Goal: Information Seeking & Learning: Compare options

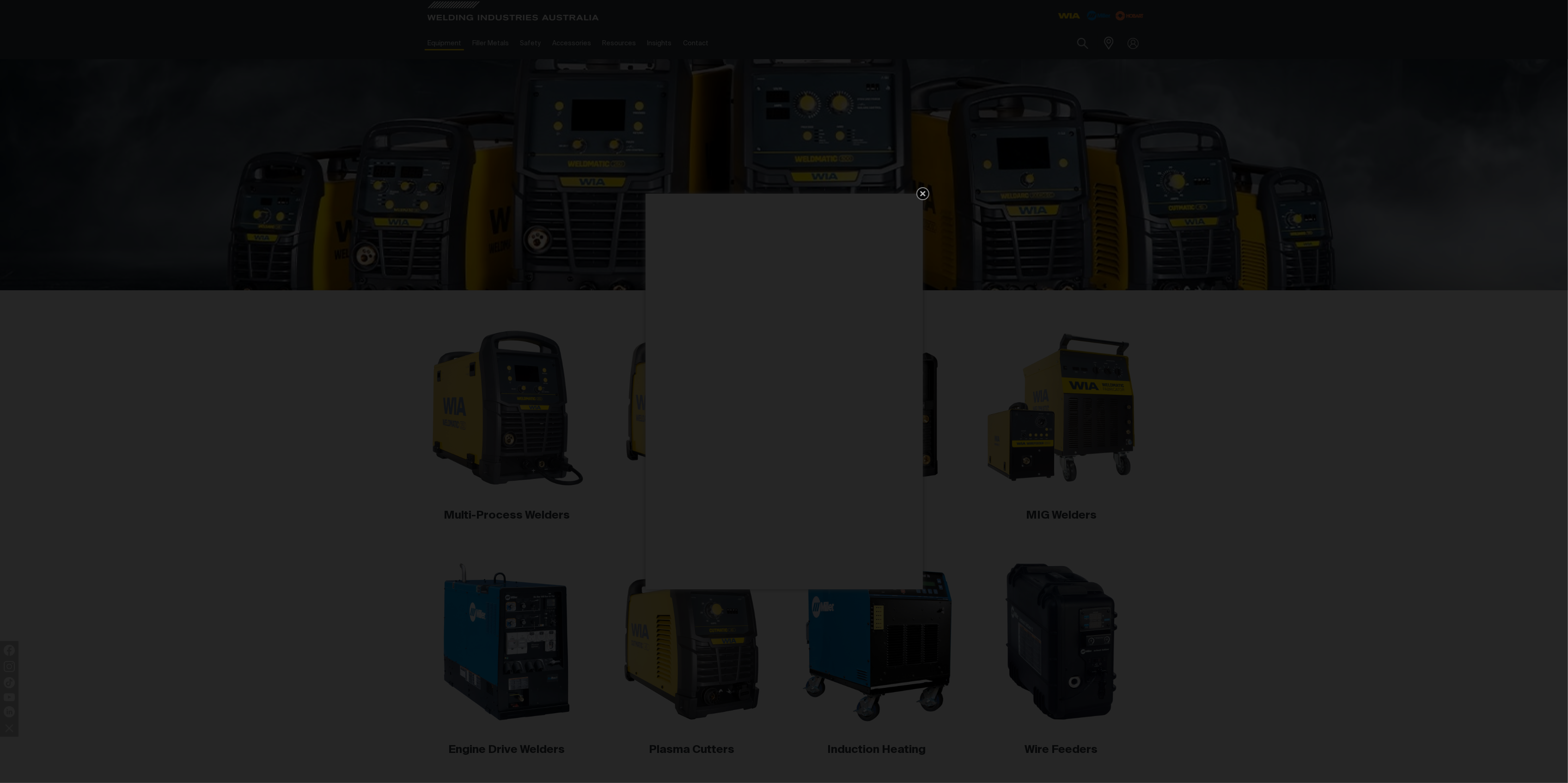
click at [918, 193] on icon "Get 5 WIA Welding Guides Free!" at bounding box center [922, 193] width 11 height 11
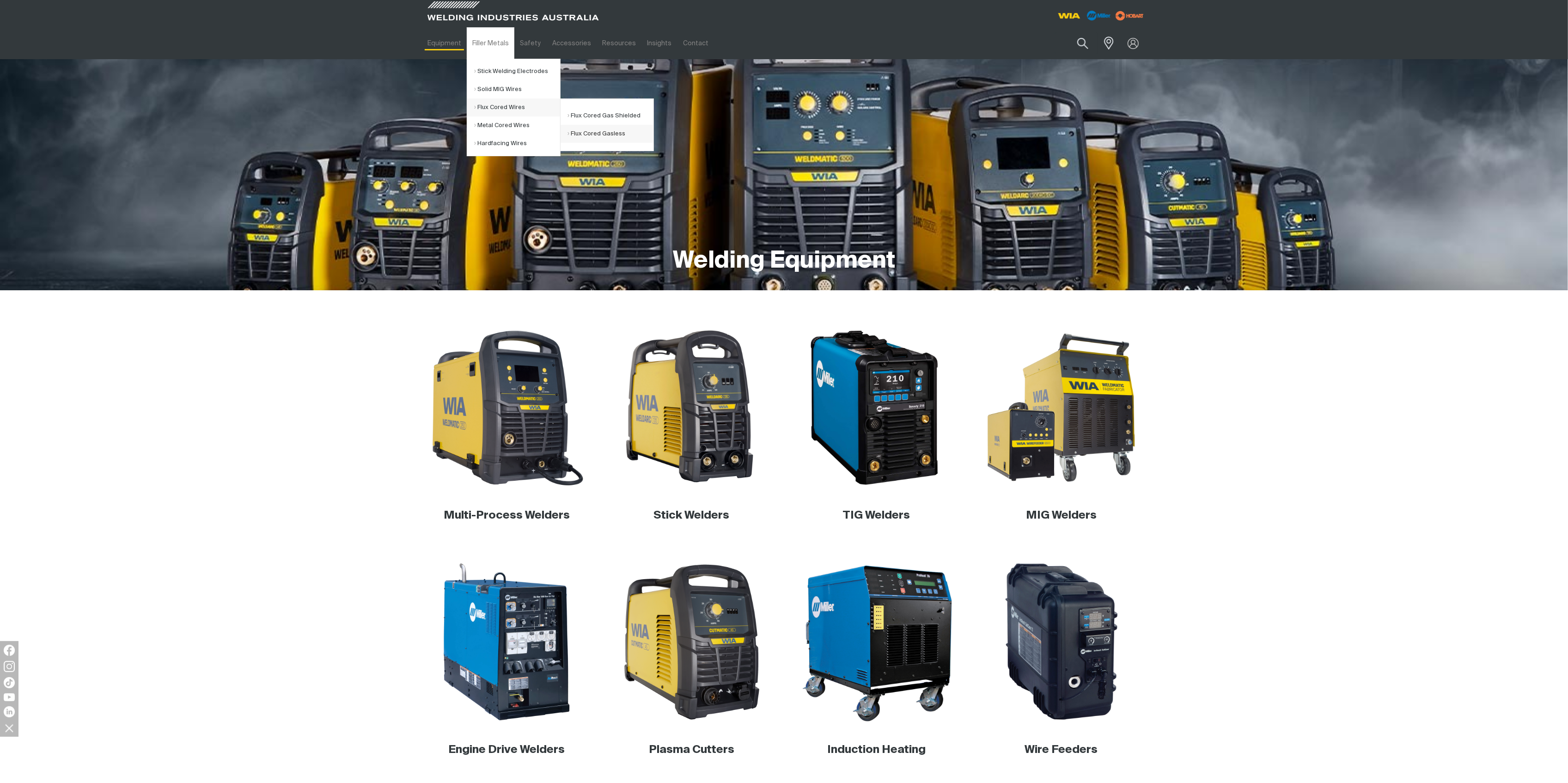
click at [580, 131] on link "Flux Cored Gasless" at bounding box center [610, 133] width 86 height 18
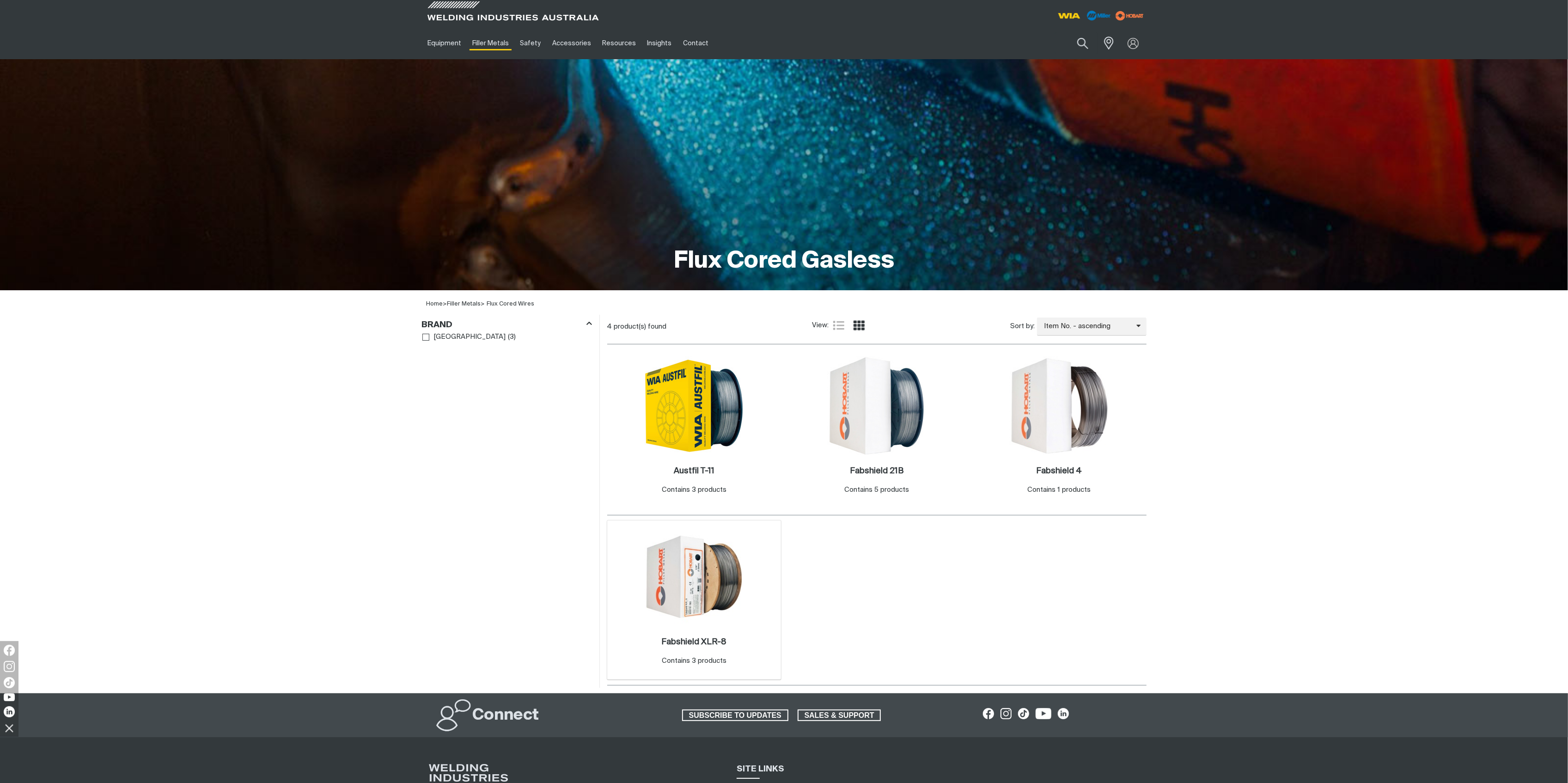
click at [689, 580] on img at bounding box center [694, 576] width 99 height 99
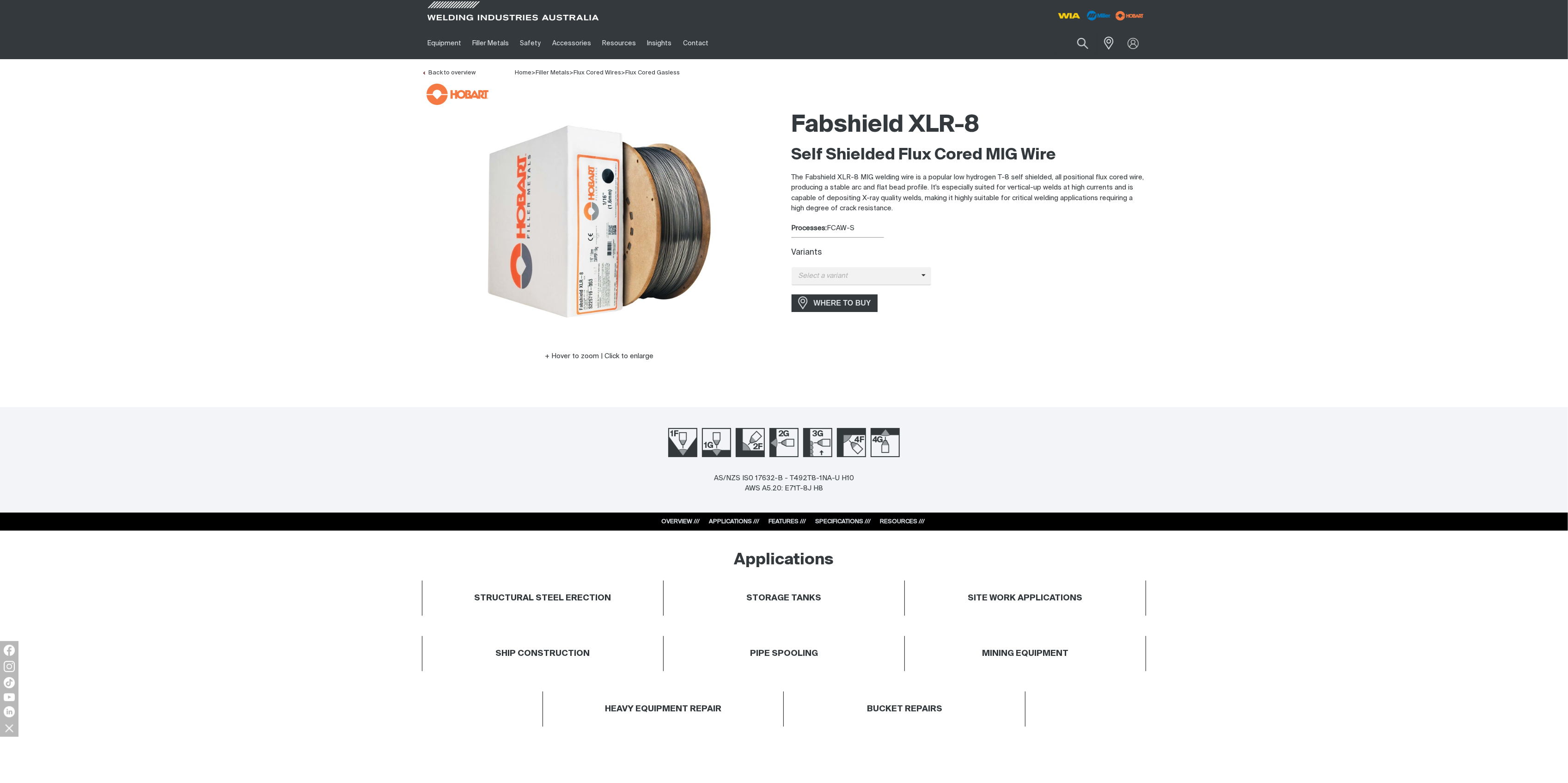
click at [839, 520] on link "SPECIFICATIONS ///" at bounding box center [843, 521] width 55 height 6
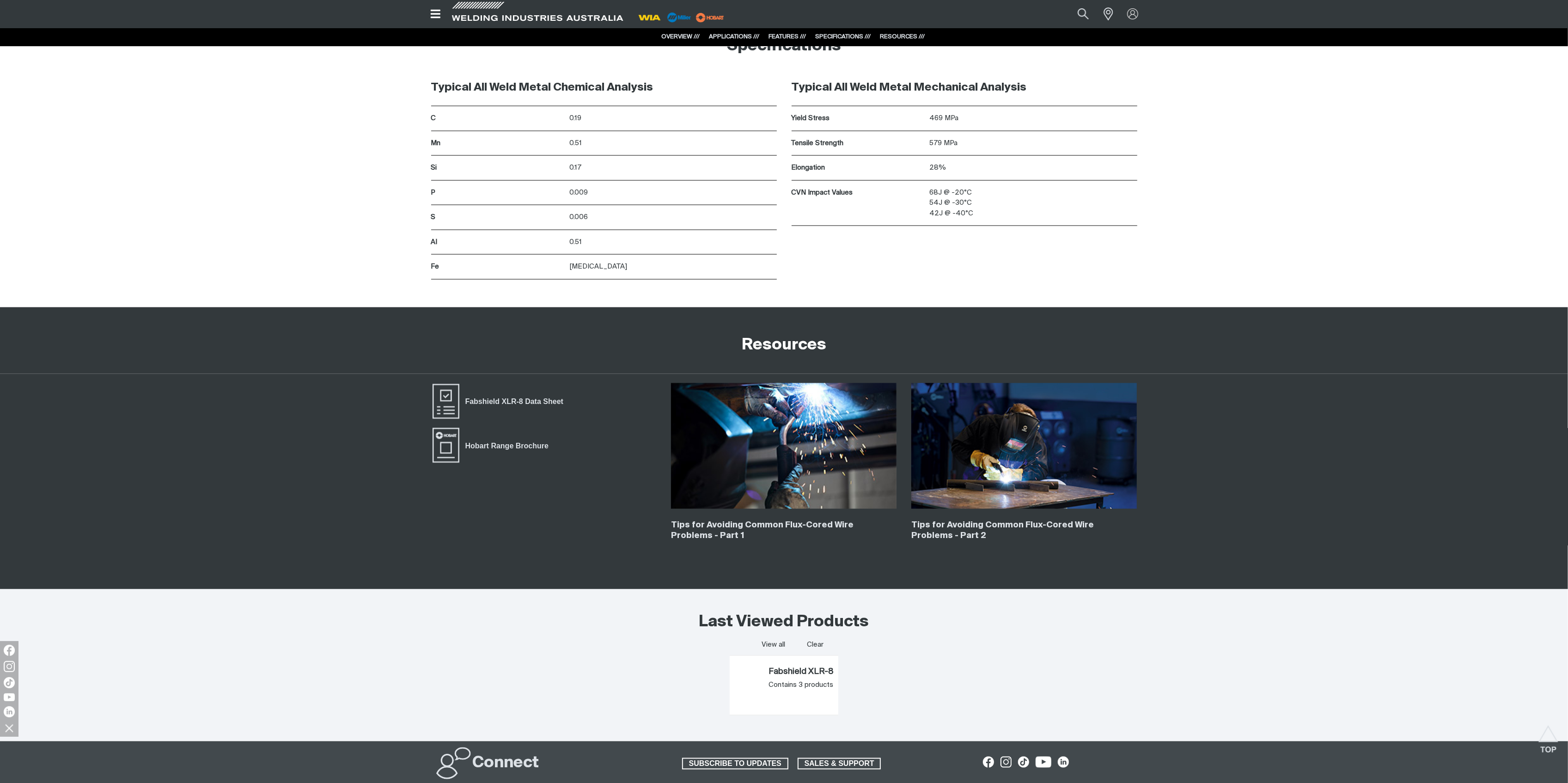
scroll to position [1804, 0]
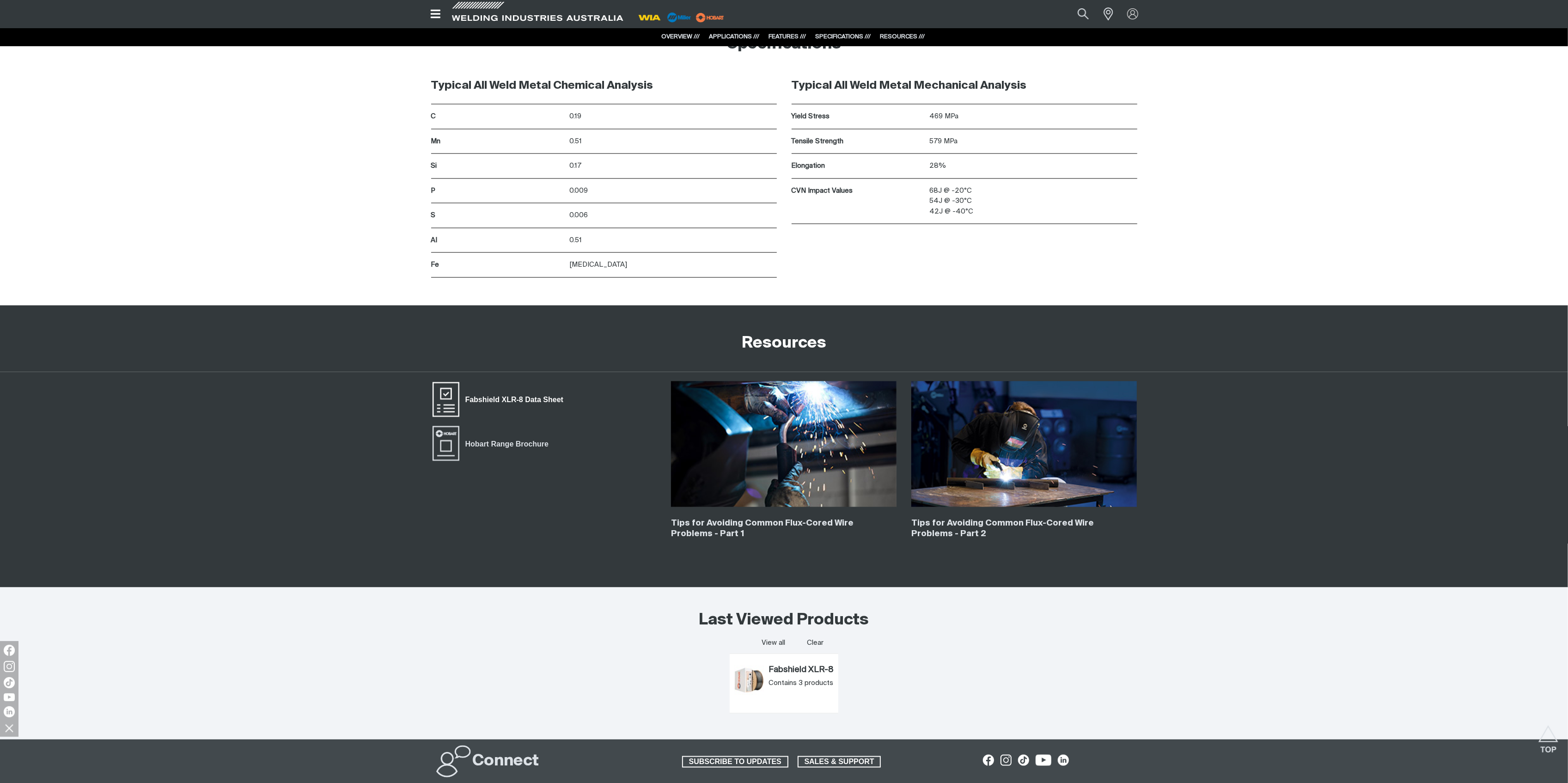
click at [450, 400] on span "Fabshield XLR-8 Data Sheet" at bounding box center [446, 400] width 30 height 37
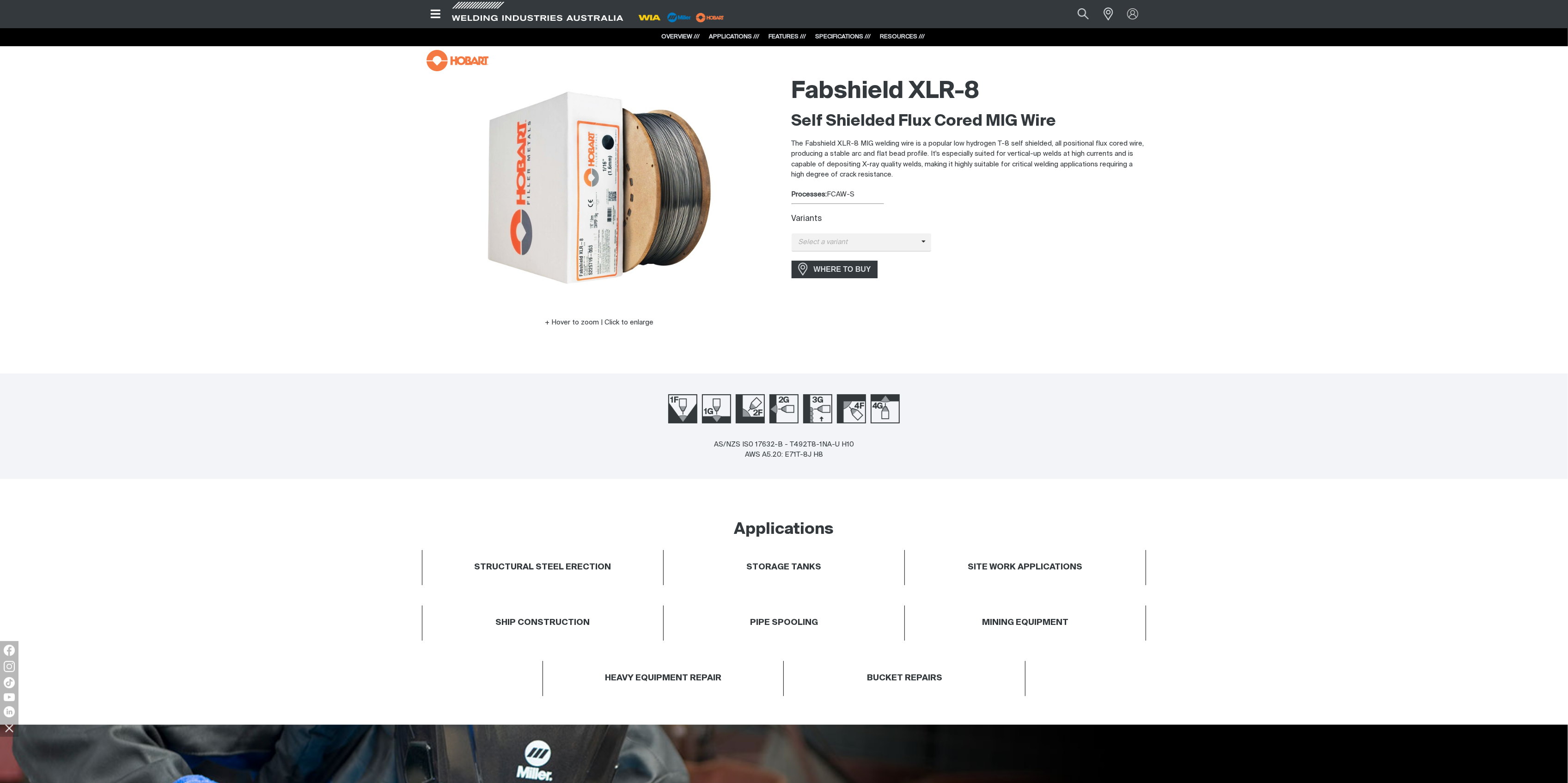
scroll to position [0, 0]
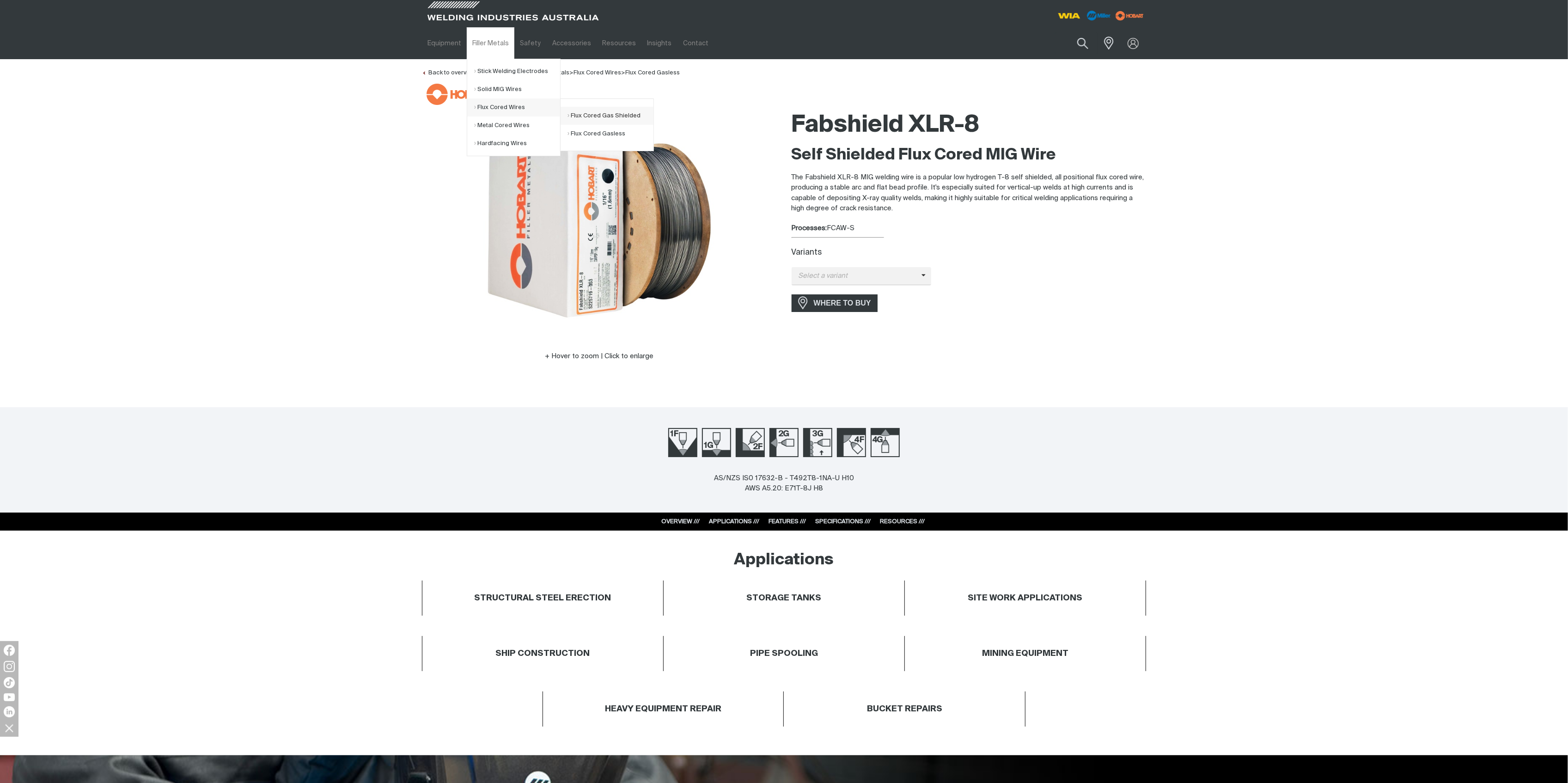
click at [590, 117] on link "Flux Cored Gas Shielded" at bounding box center [610, 116] width 86 height 18
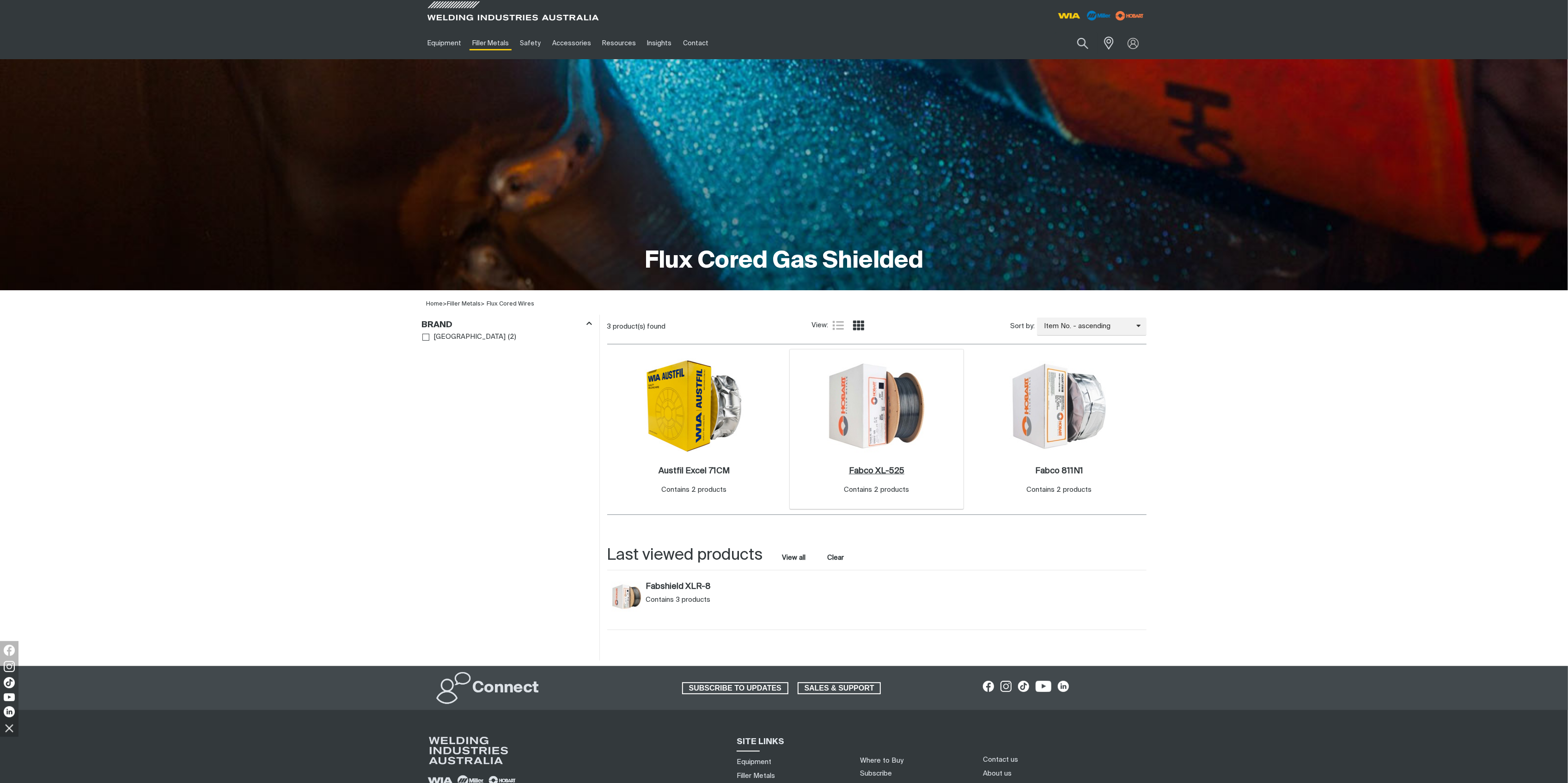
click at [869, 470] on h2 "Fabco XL-525 ." at bounding box center [876, 471] width 55 height 9
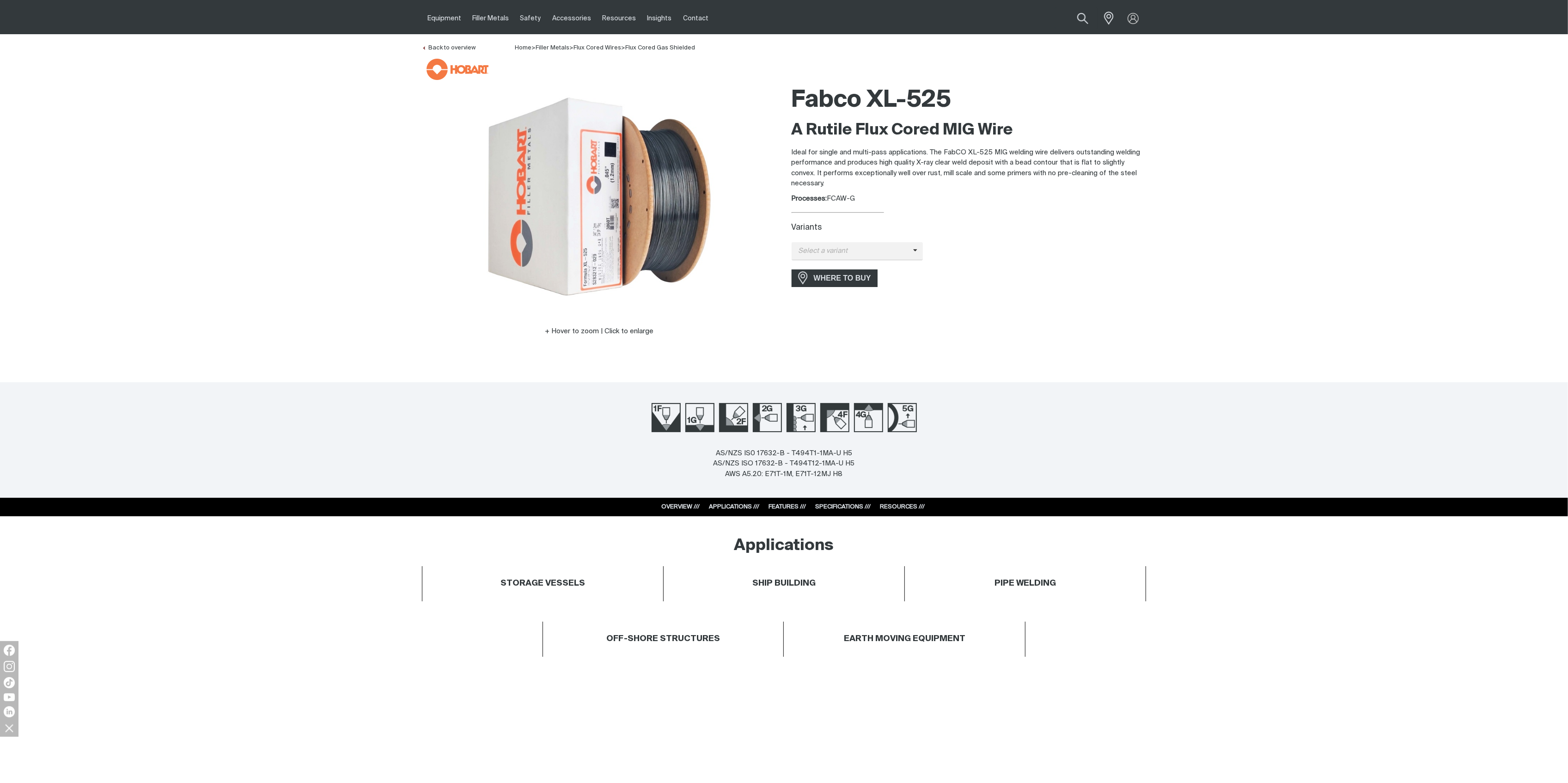
scroll to position [62, 0]
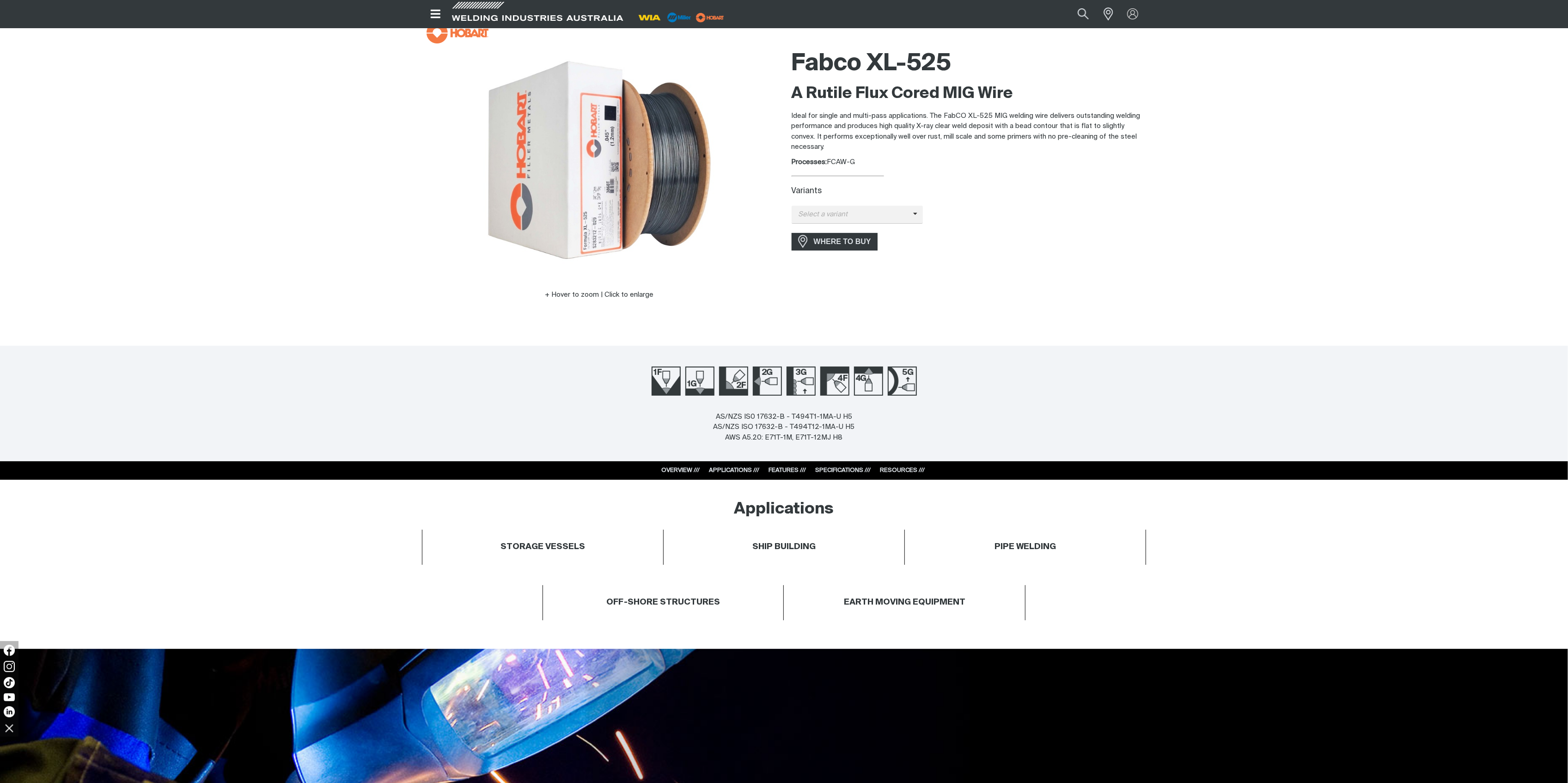
click at [899, 472] on link "RESOURCES ///" at bounding box center [902, 470] width 44 height 6
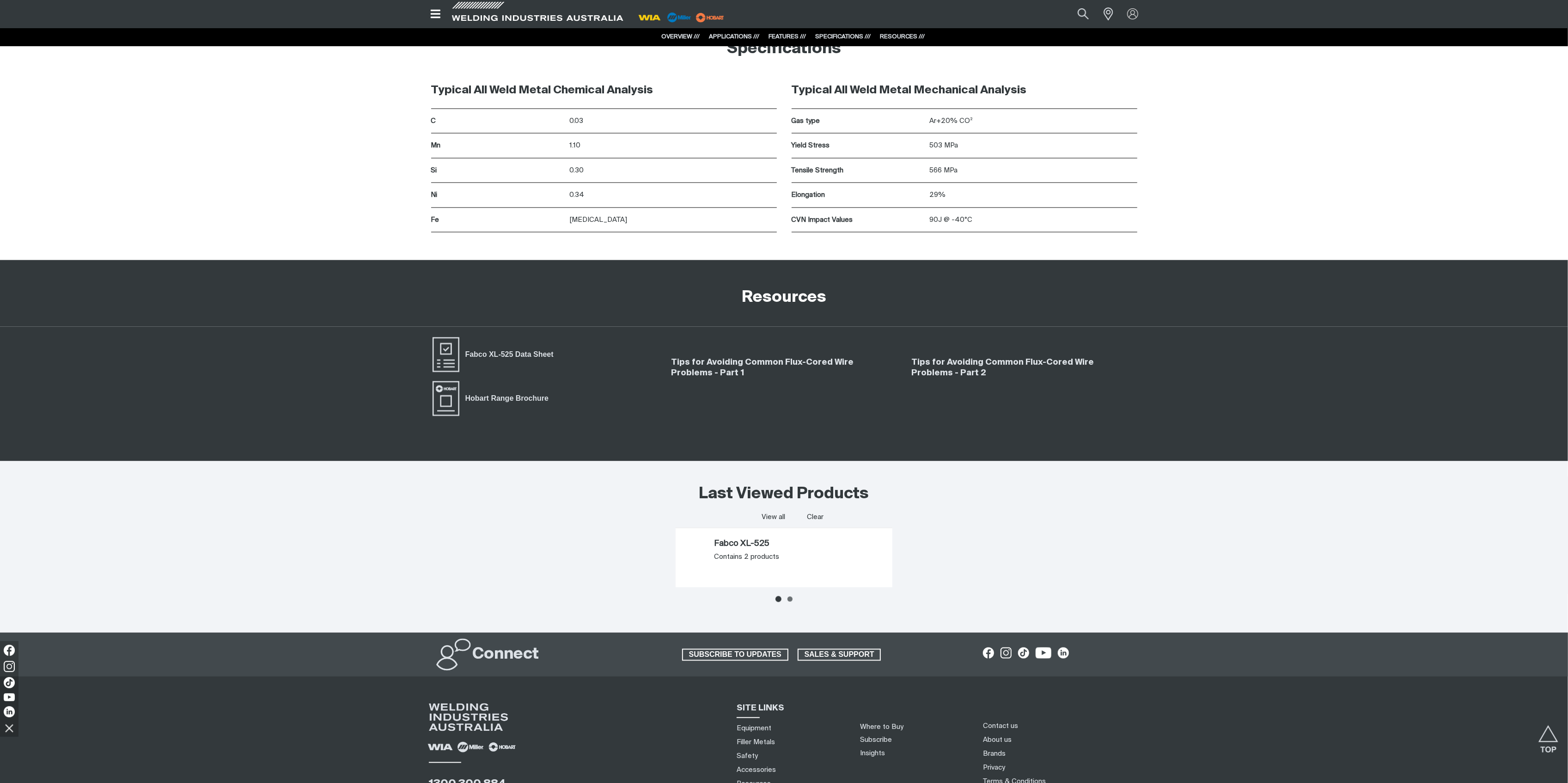
scroll to position [2227, 0]
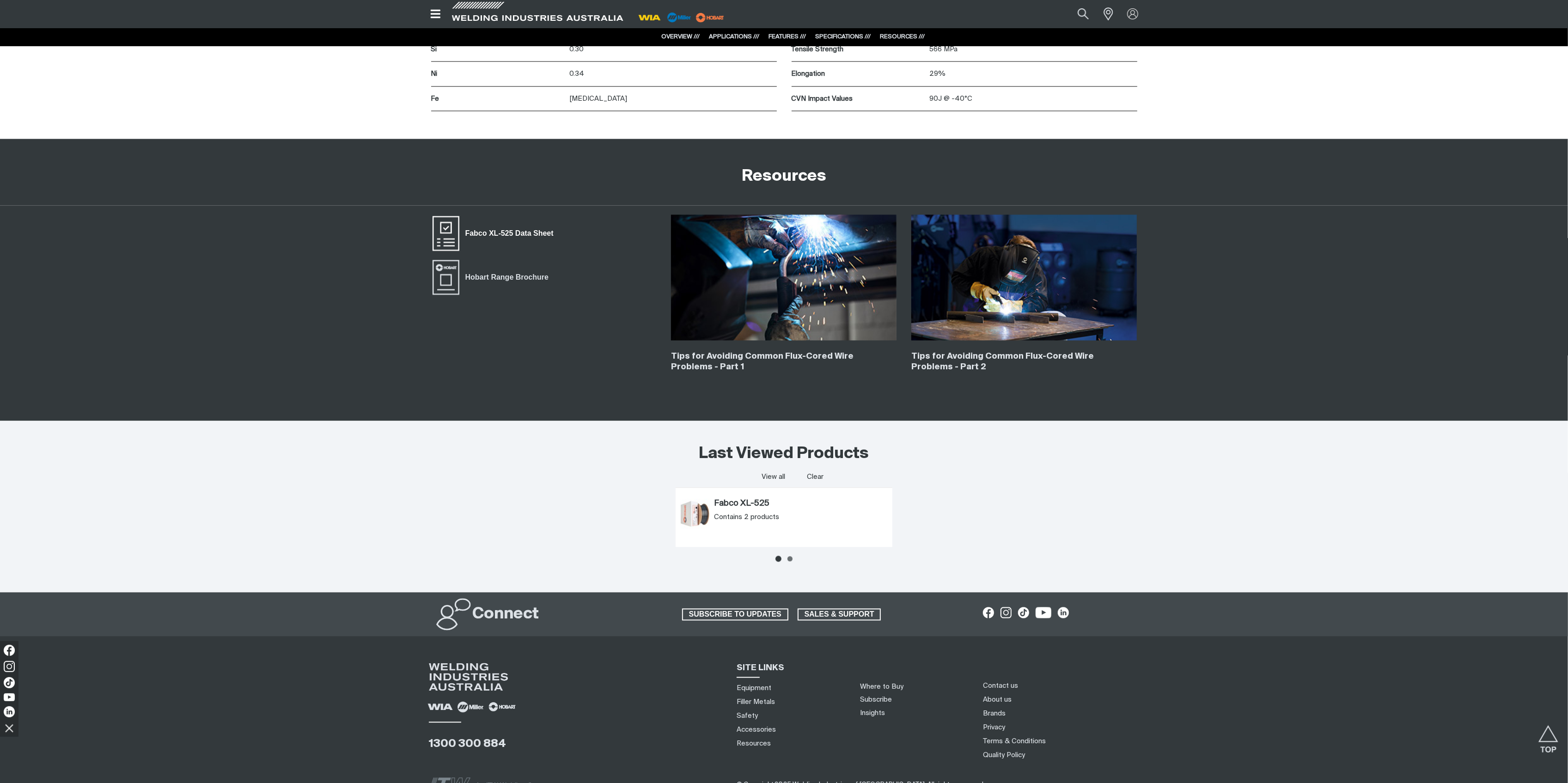
click at [448, 236] on span "Fabco XL-525 Data Sheet" at bounding box center [446, 234] width 30 height 37
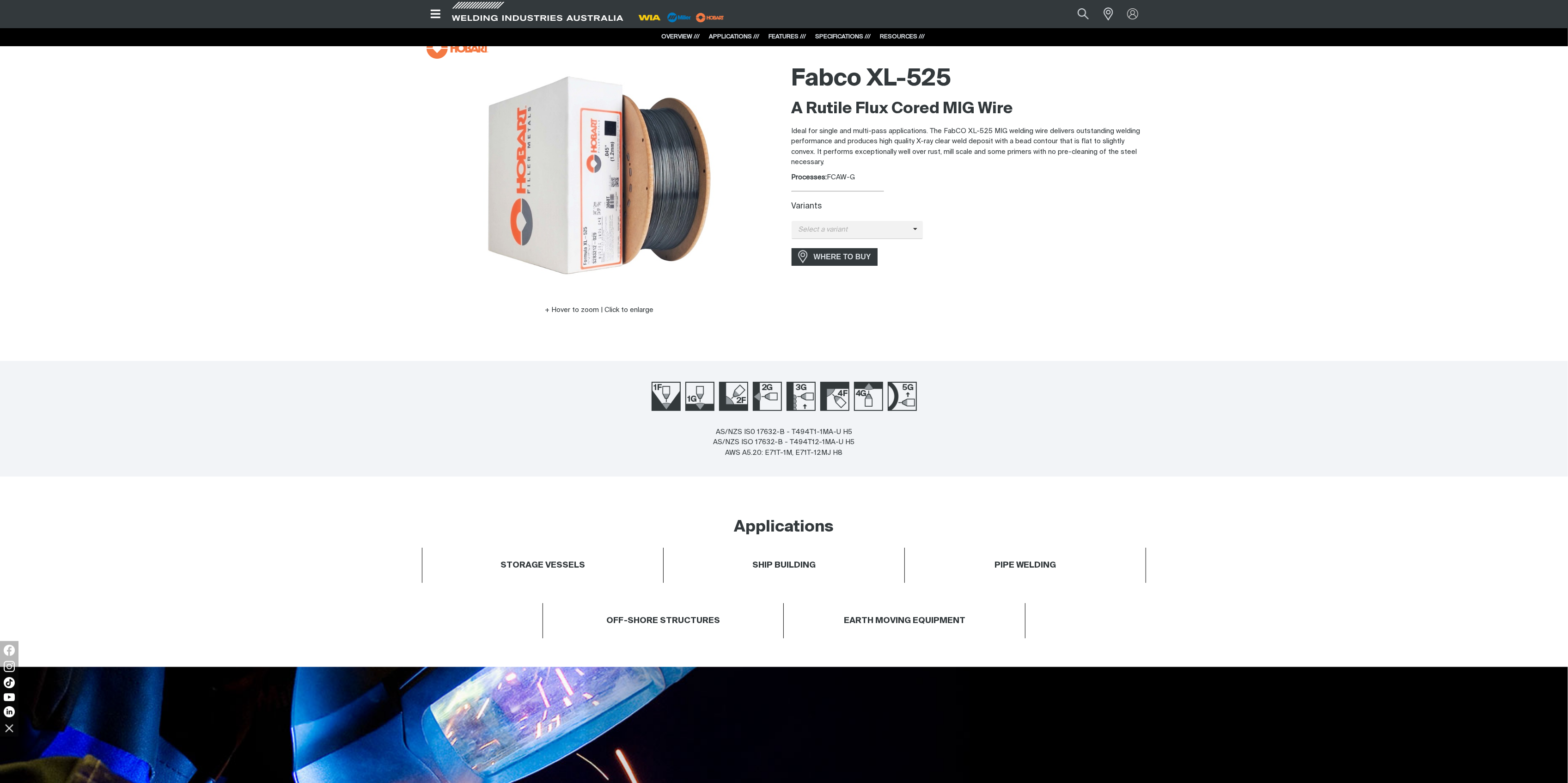
scroll to position [0, 0]
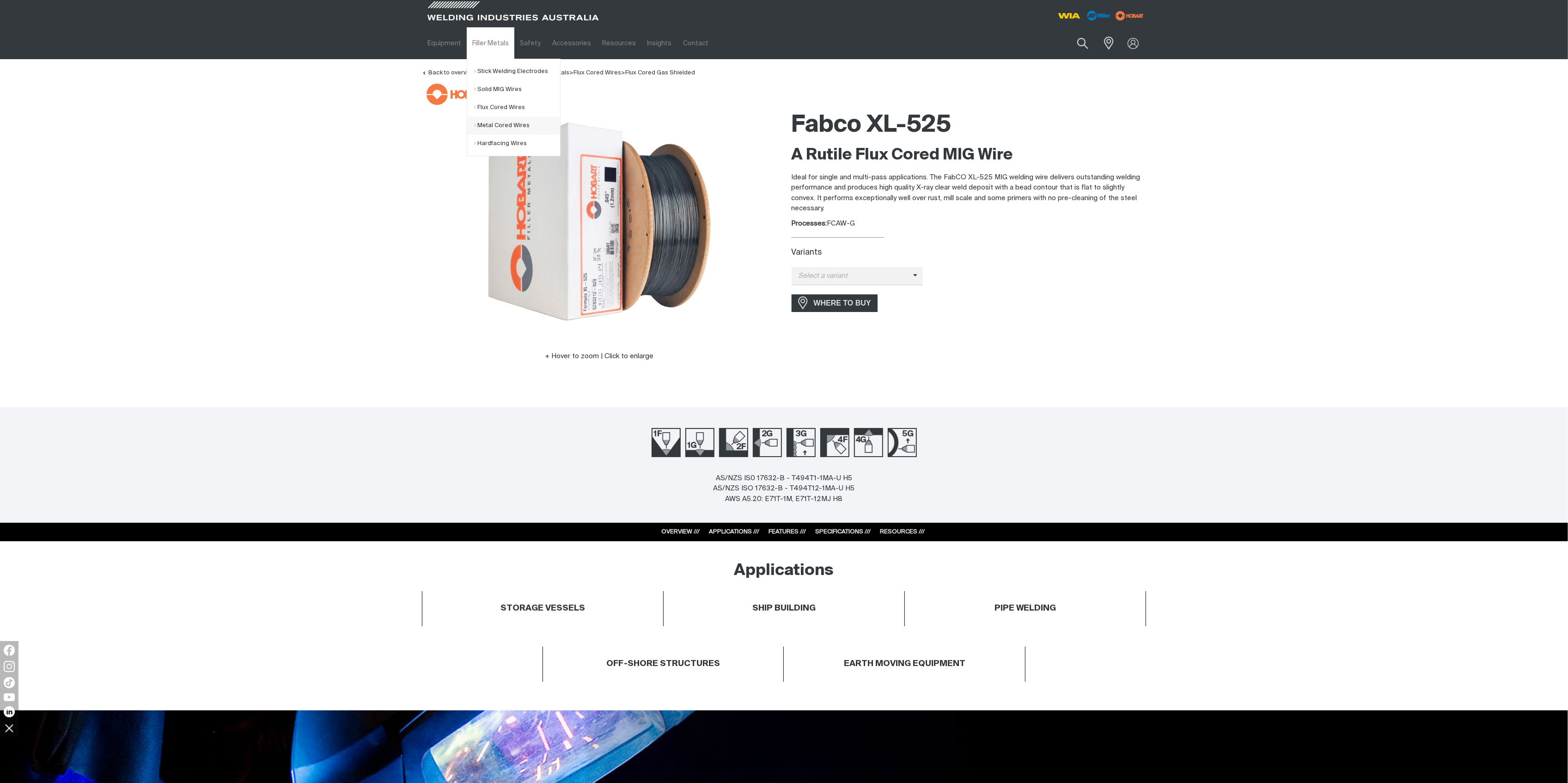
click at [512, 127] on link "Metal Cored Wires" at bounding box center [517, 125] width 86 height 18
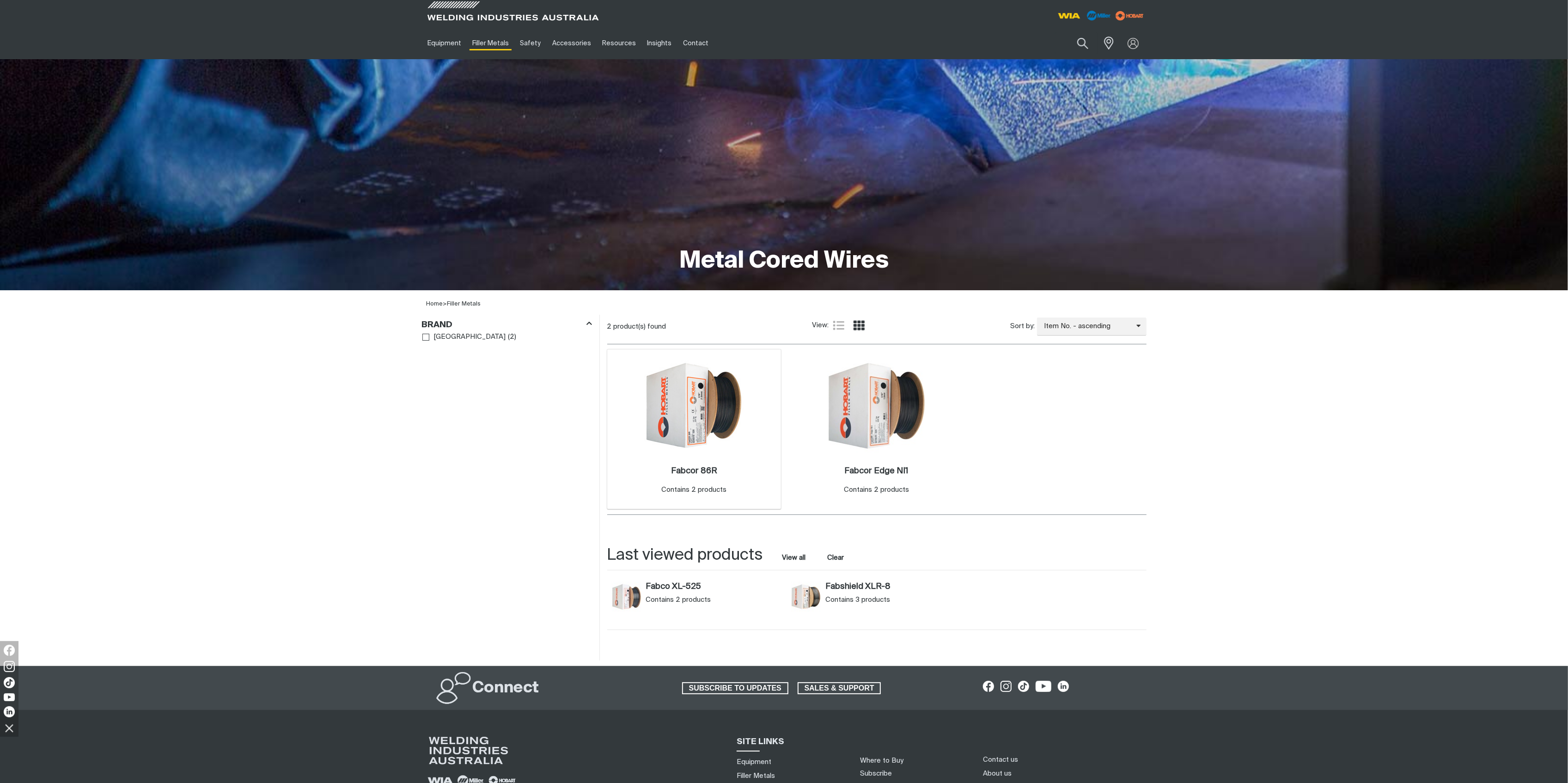
click at [673, 430] on img at bounding box center [694, 405] width 99 height 99
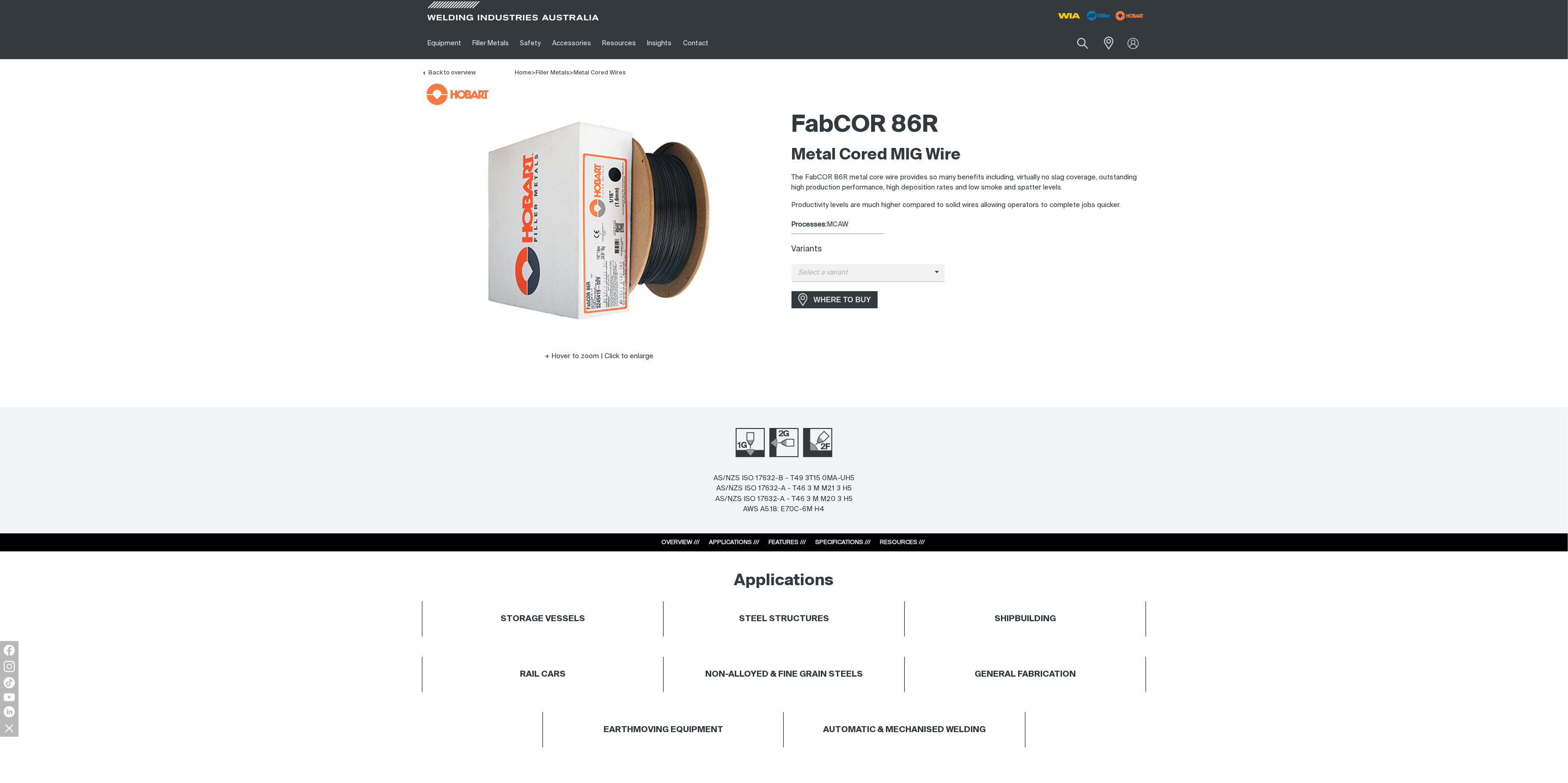
click at [887, 540] on link "RESOURCES ///" at bounding box center [902, 542] width 44 height 6
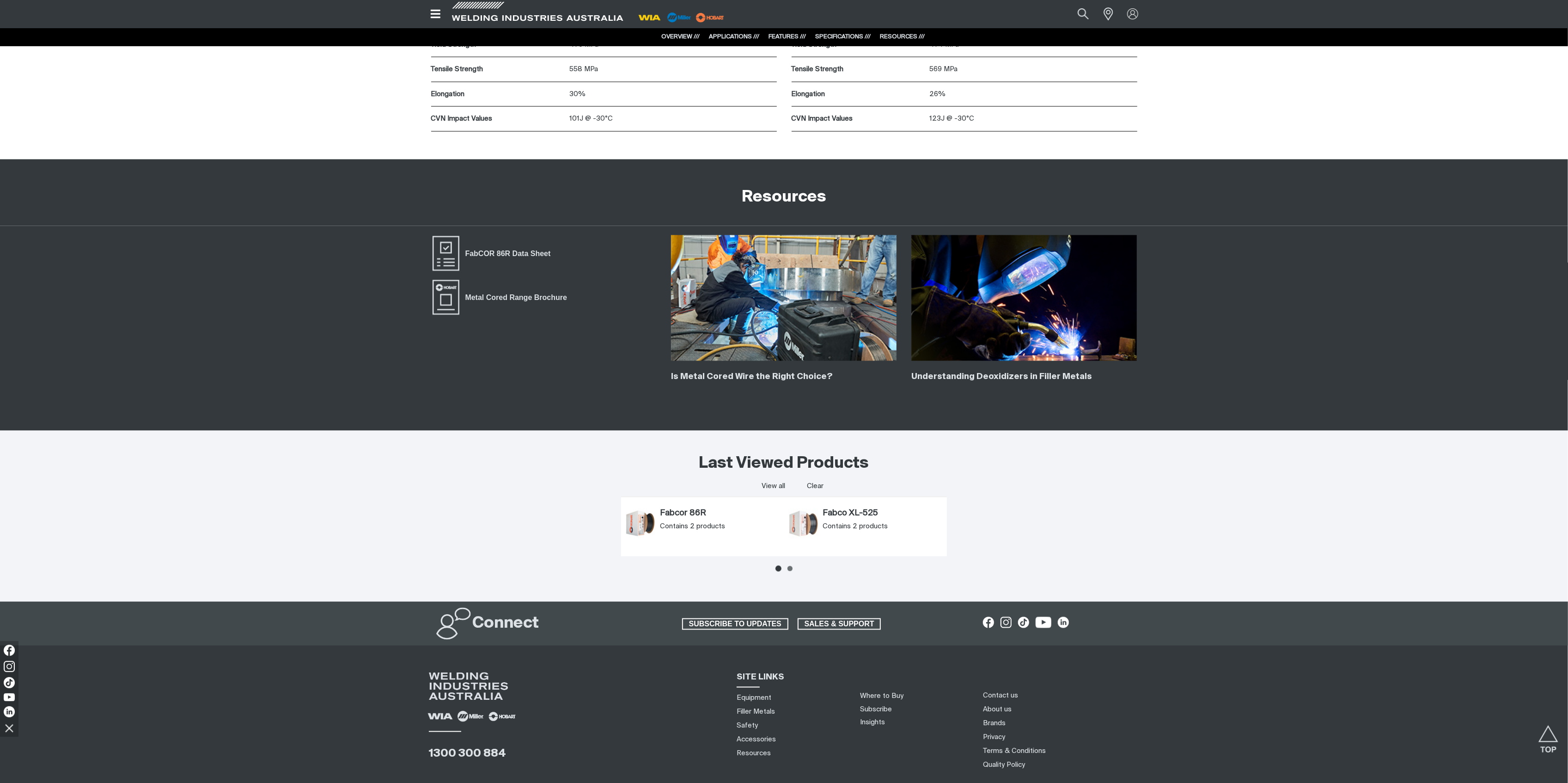
scroll to position [2106, 0]
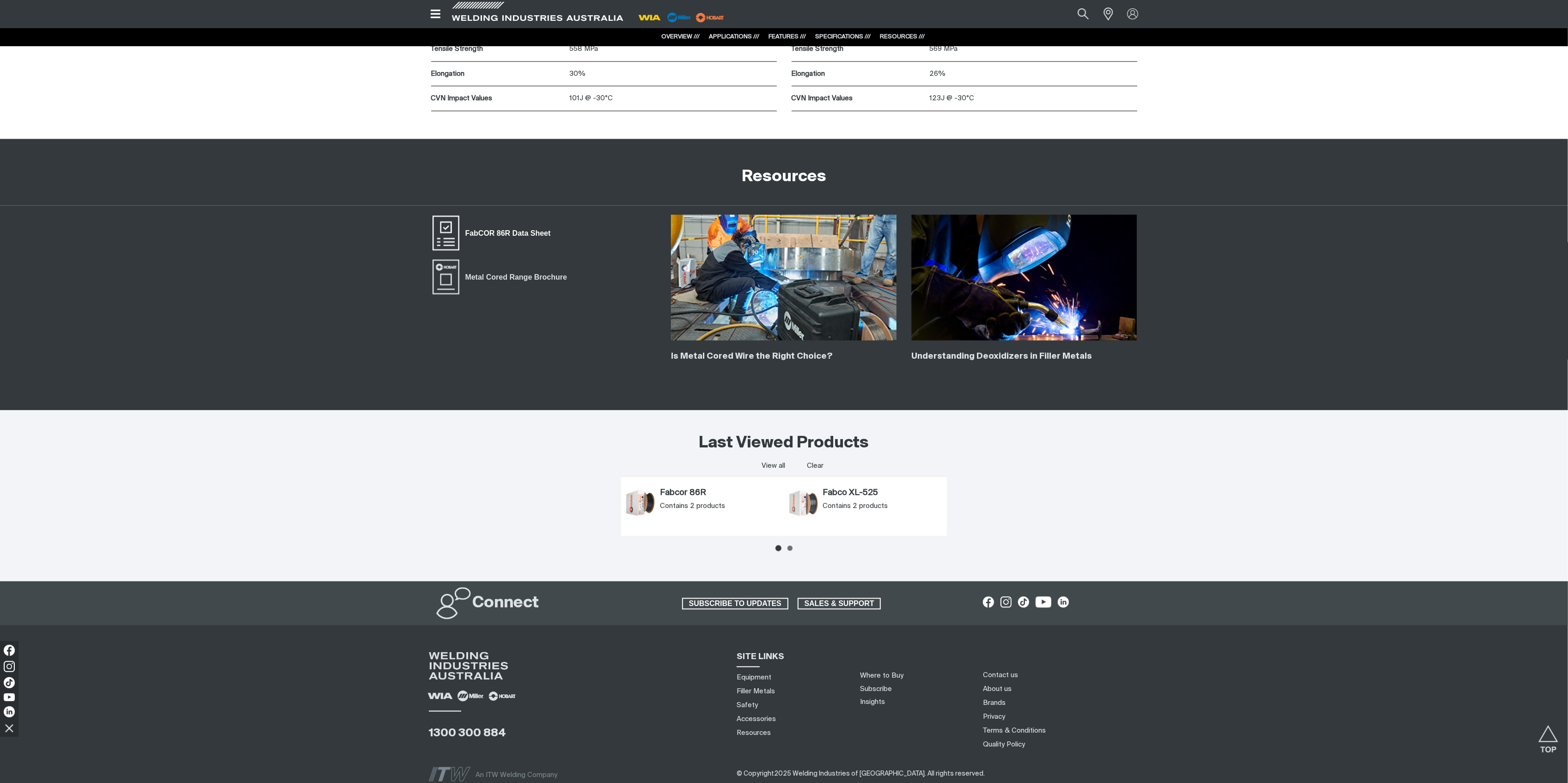
click at [501, 238] on span "FabCOR 86R Data Sheet" at bounding box center [508, 233] width 98 height 12
click at [497, 361] on div "FabCOR 86R Data Sheet Metal Cored Range Brochure" at bounding box center [544, 294] width 226 height 159
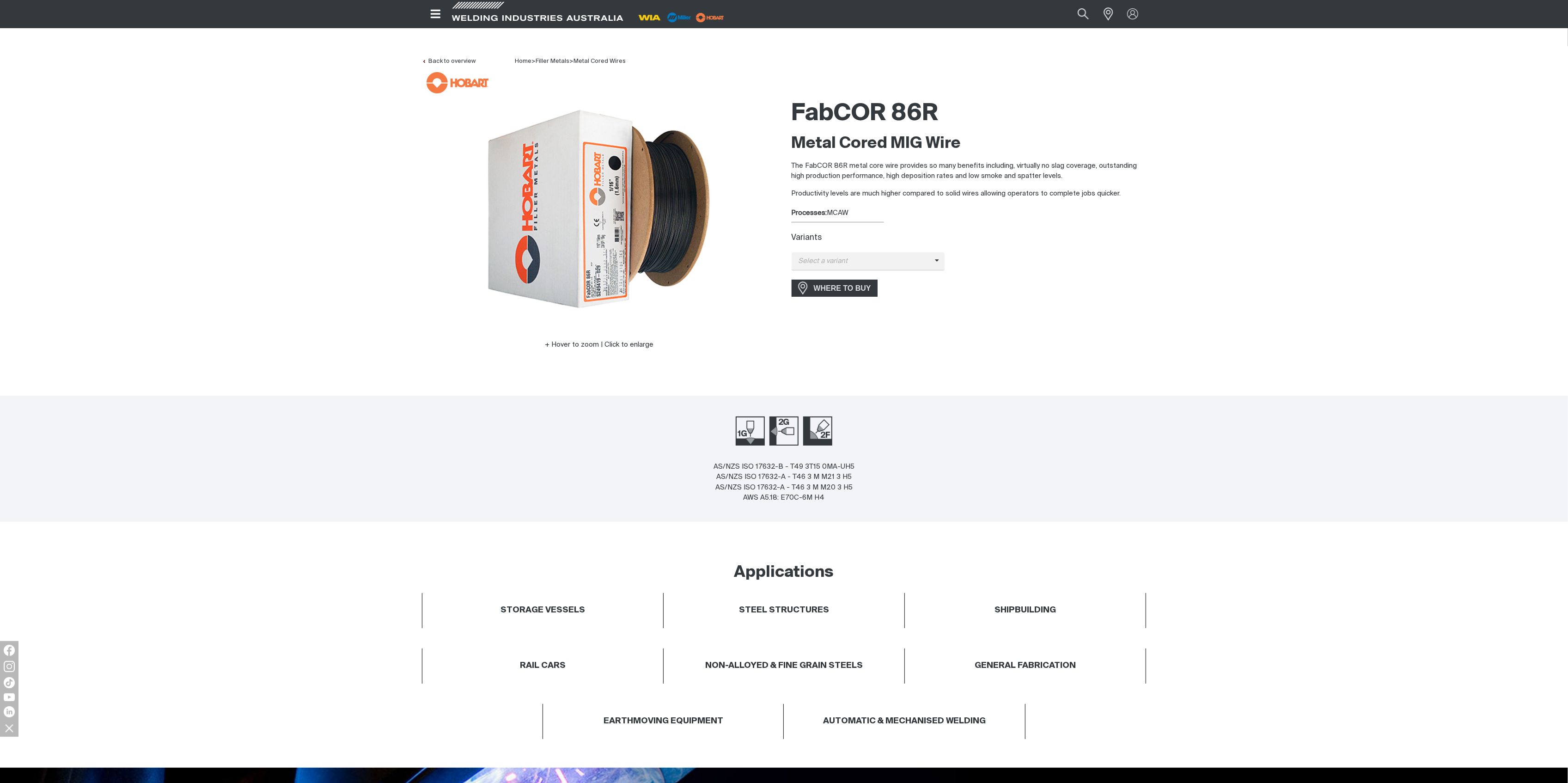
scroll to position [0, 0]
